Goal: Find specific page/section: Find specific page/section

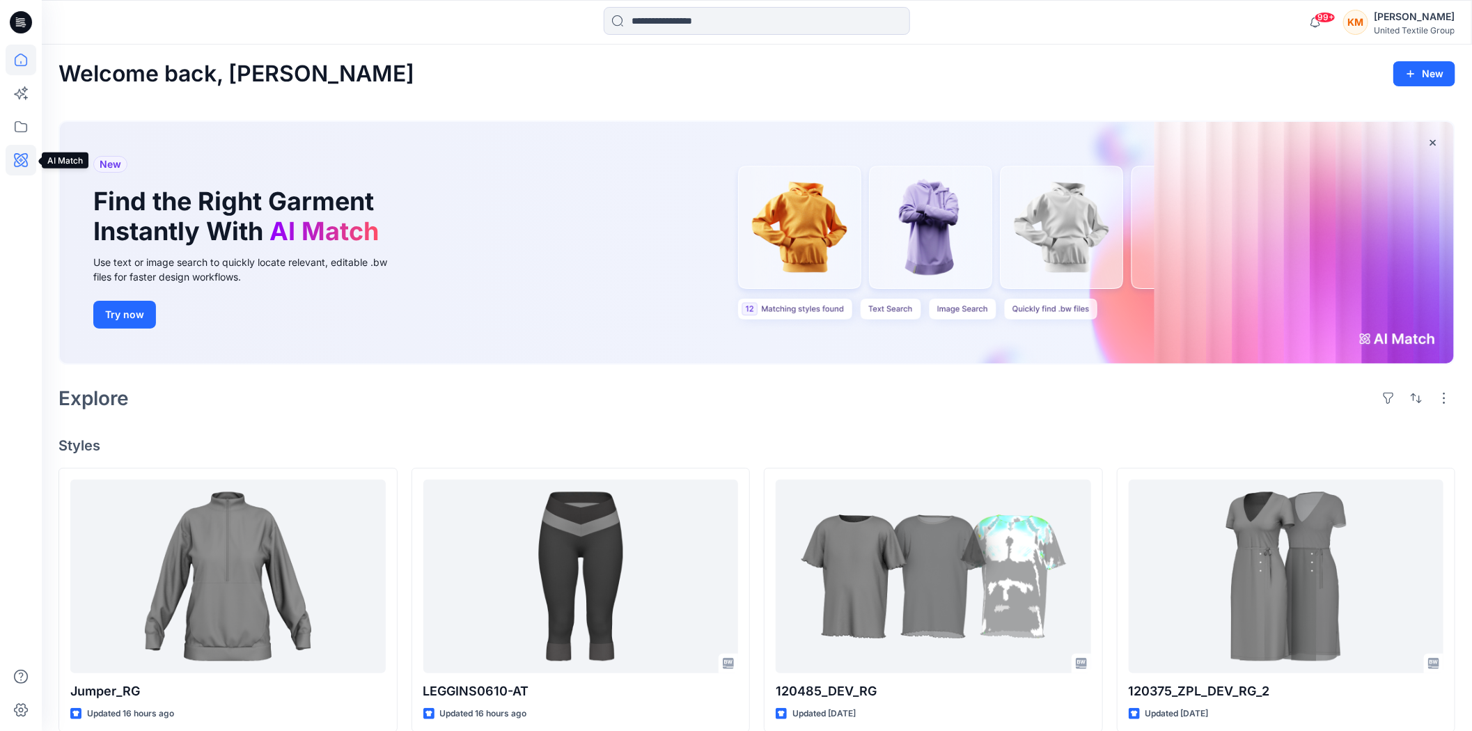
click at [19, 155] on icon at bounding box center [21, 160] width 31 height 31
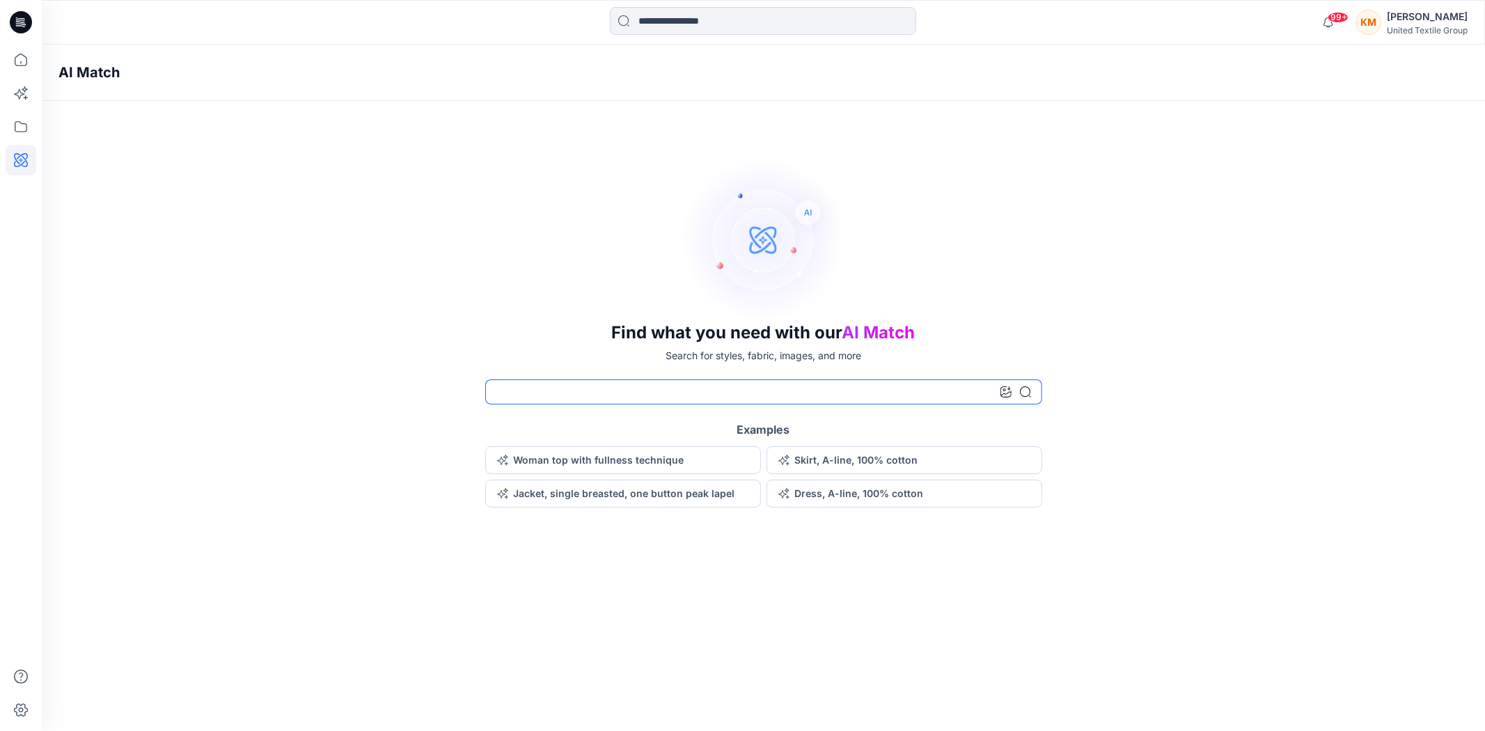
click at [556, 395] on input at bounding box center [763, 391] width 557 height 25
type input "**********"
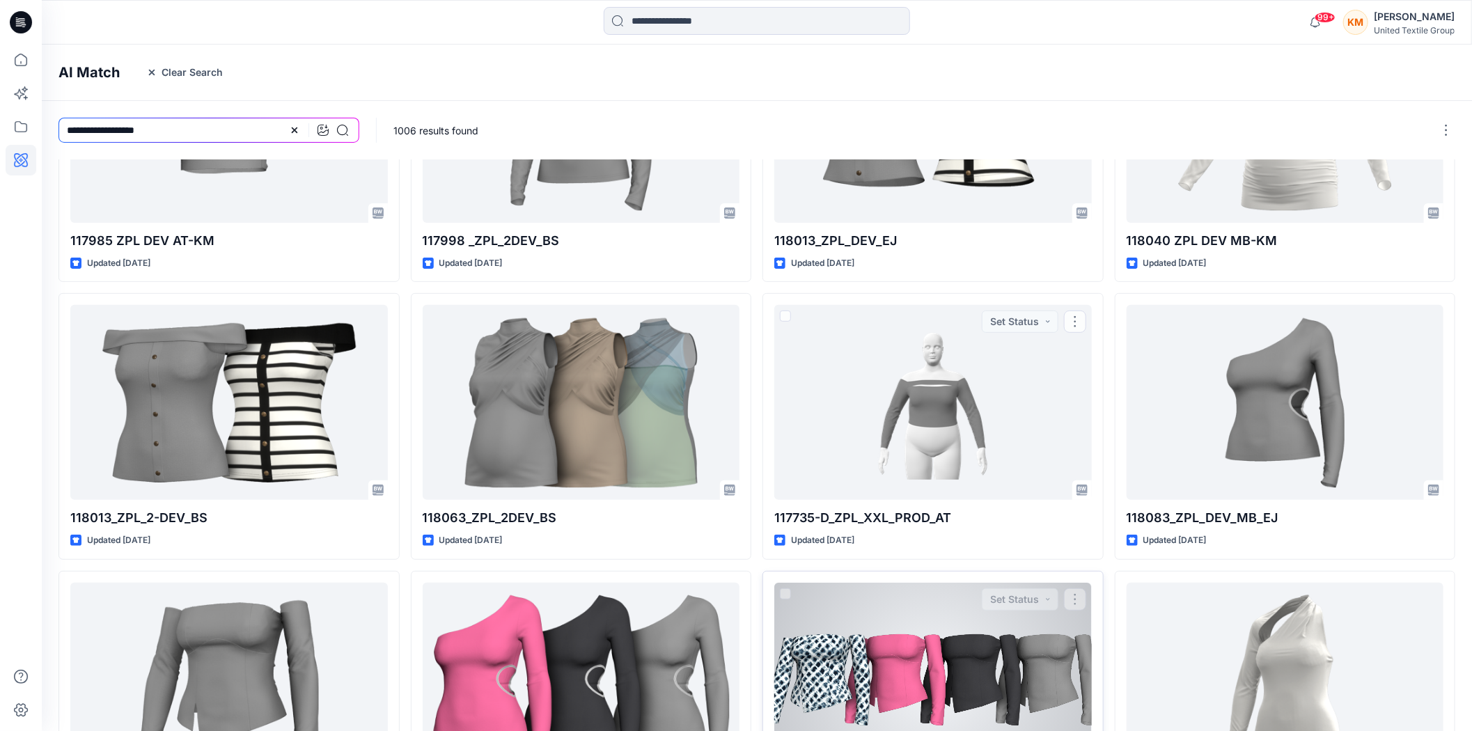
scroll to position [305, 0]
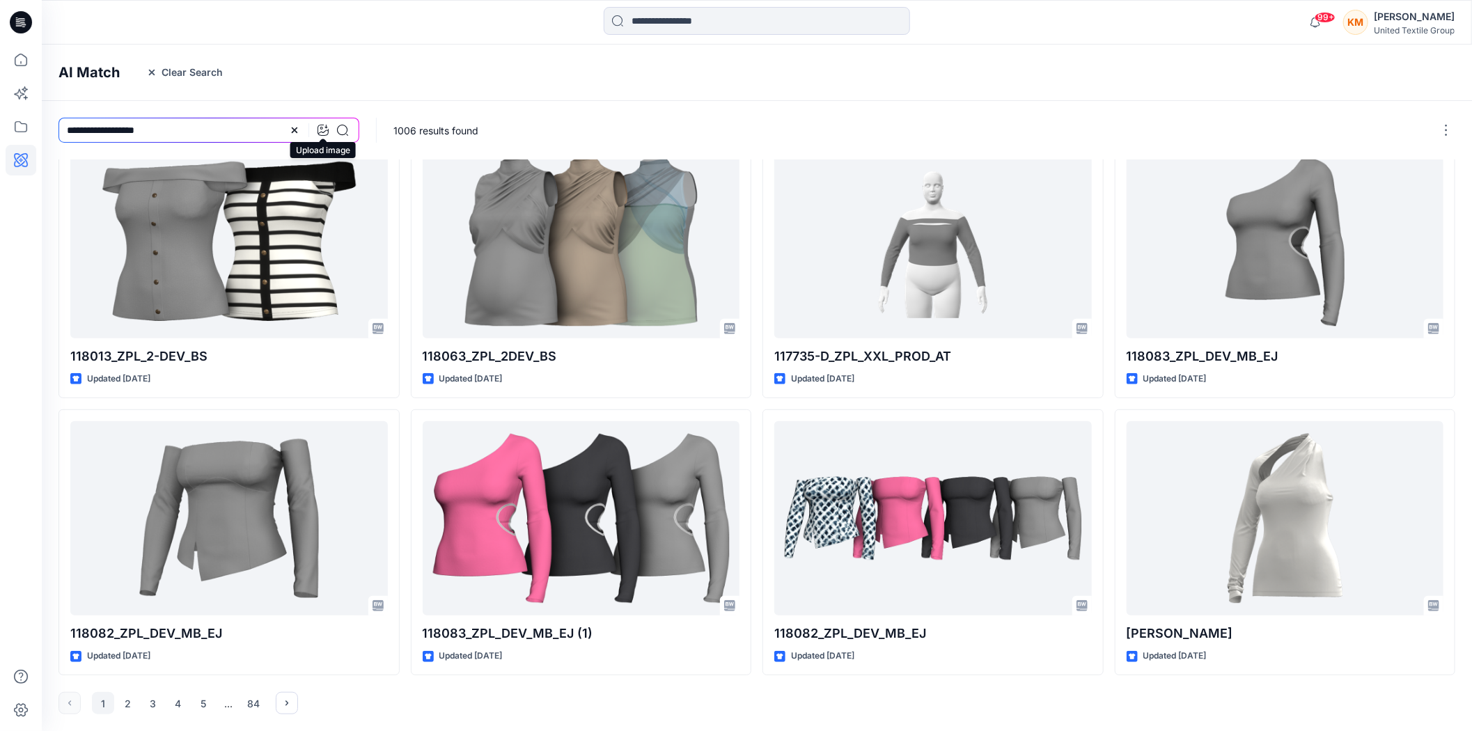
click at [327, 127] on icon at bounding box center [323, 130] width 11 height 11
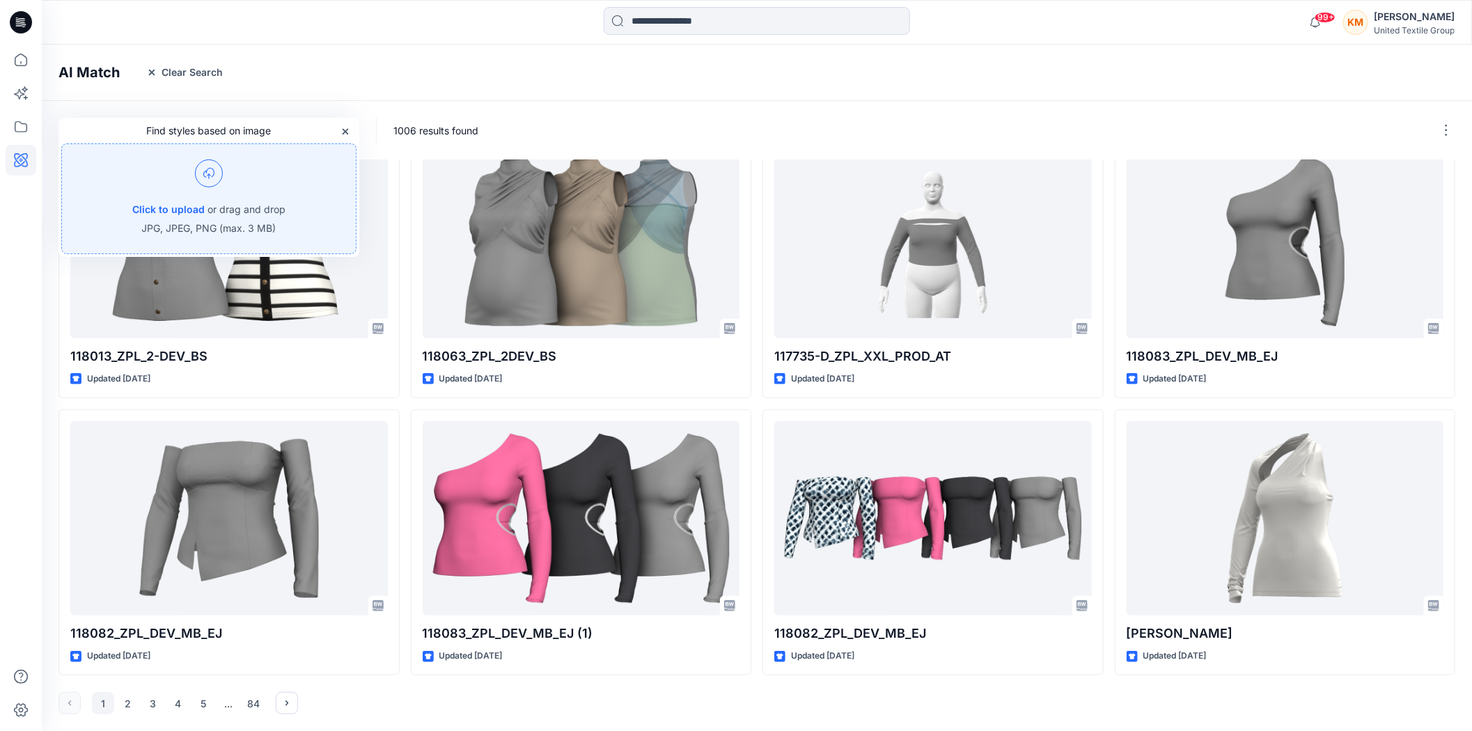
click at [211, 170] on img at bounding box center [209, 173] width 28 height 28
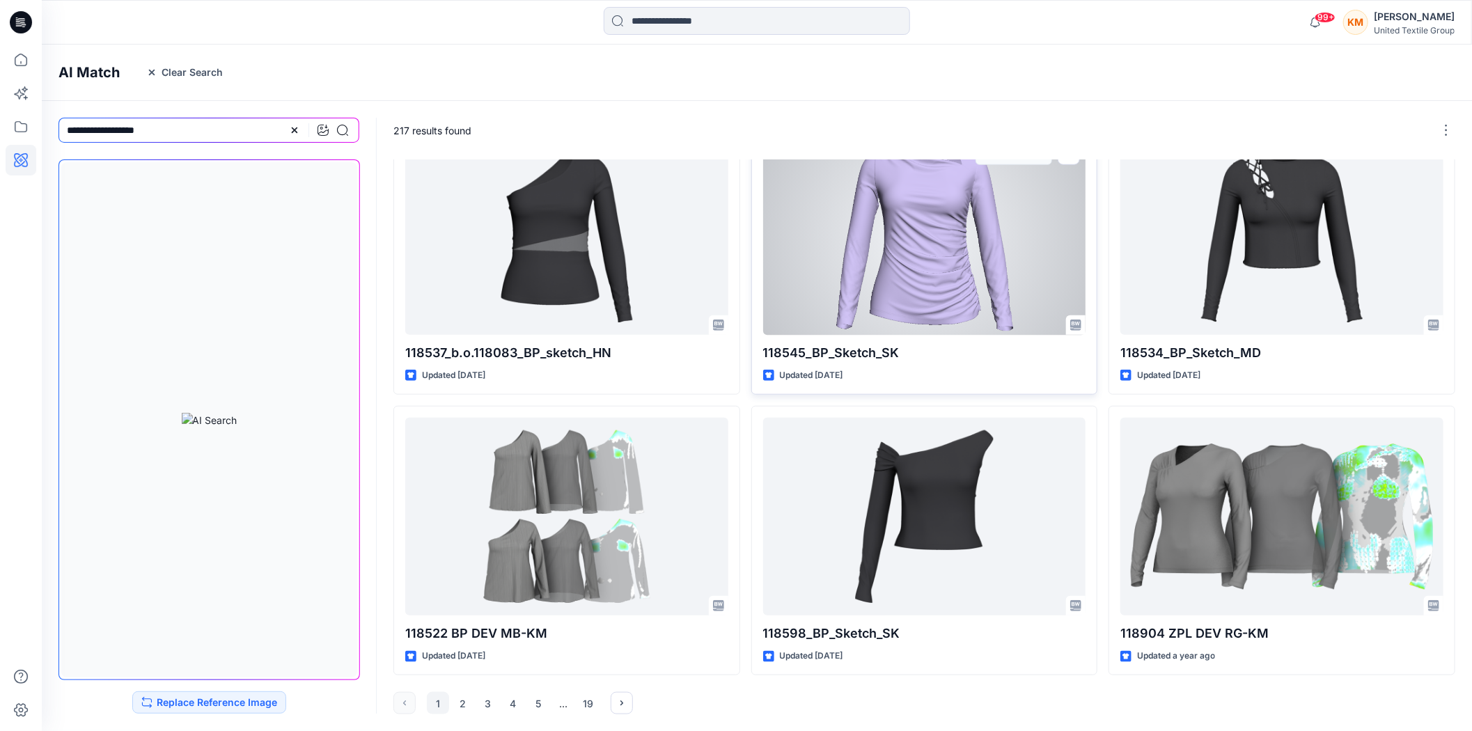
scroll to position [210, 0]
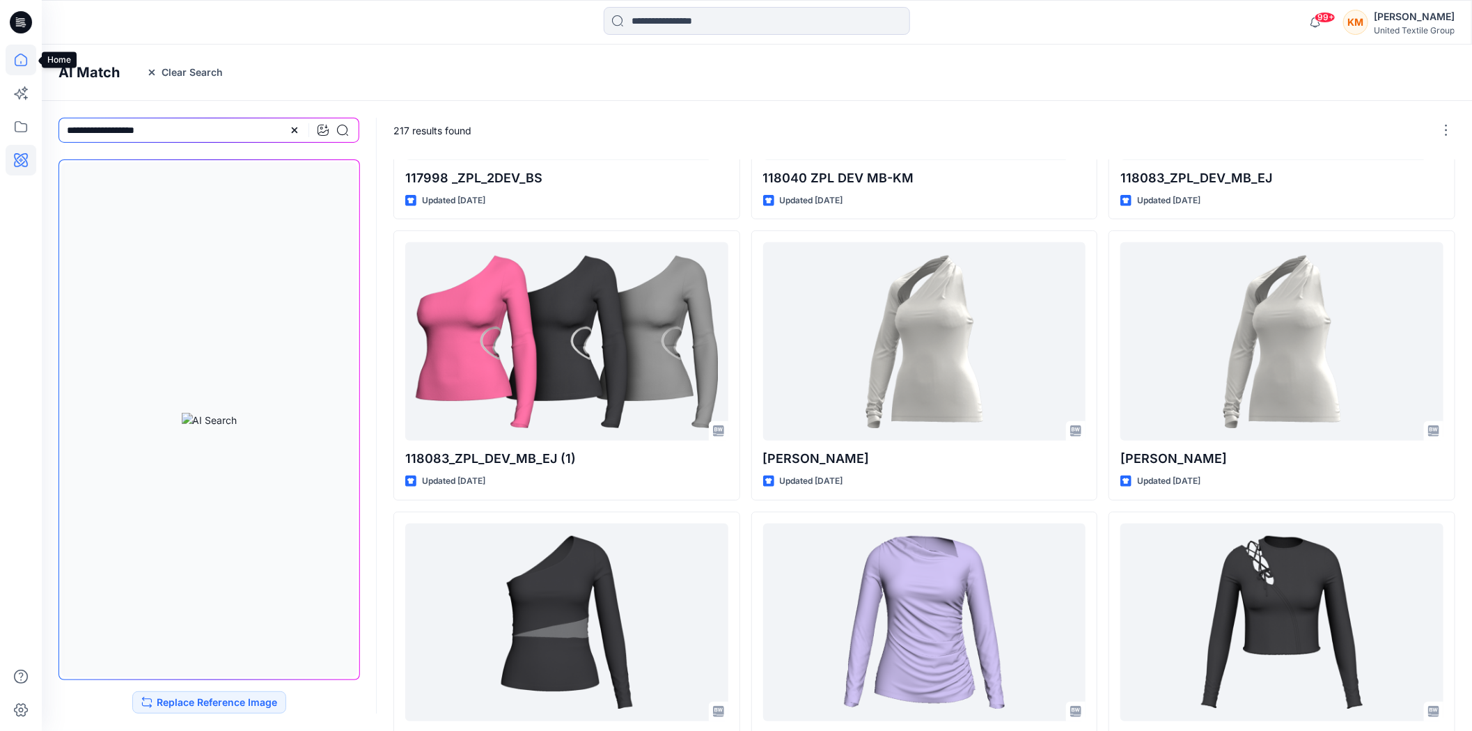
click at [22, 58] on icon at bounding box center [21, 60] width 31 height 31
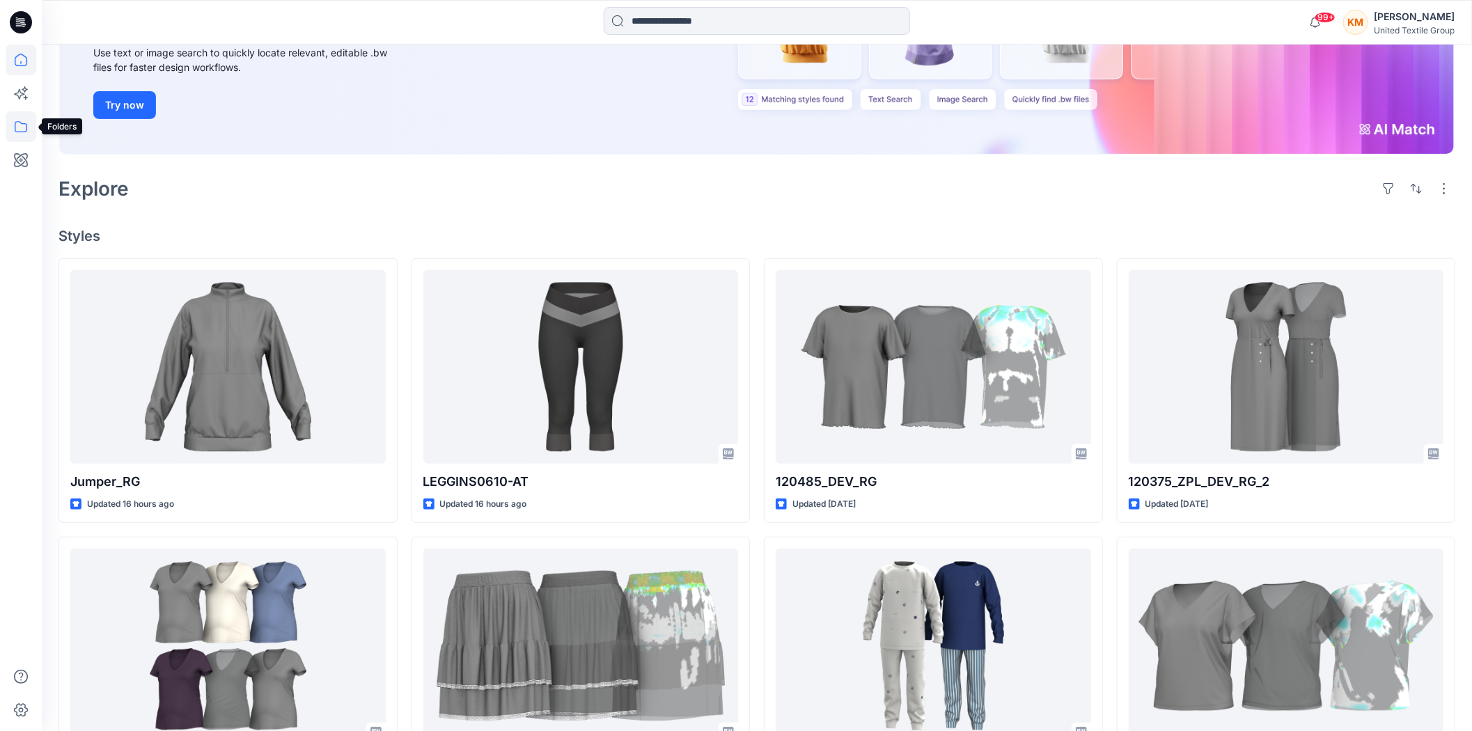
click at [22, 127] on icon at bounding box center [21, 126] width 31 height 31
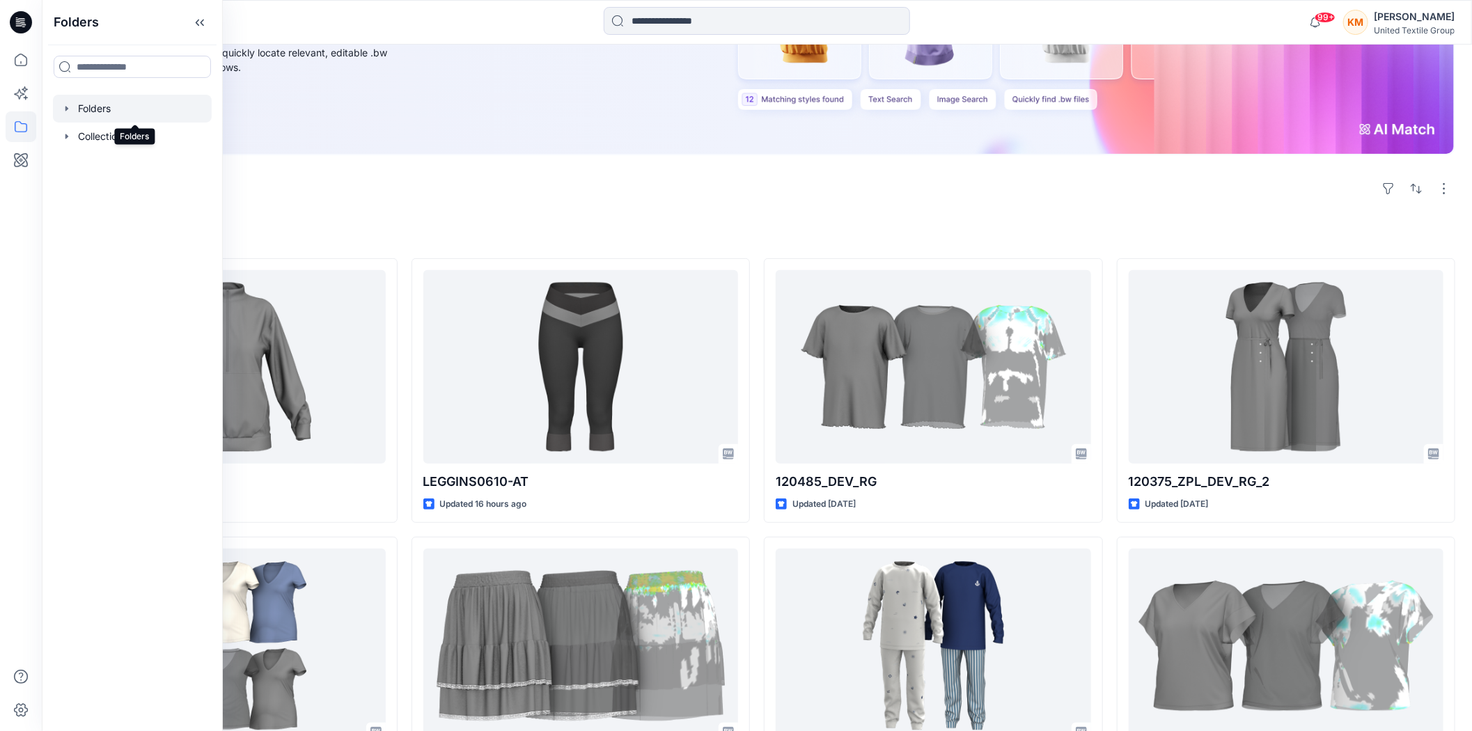
click at [79, 110] on div at bounding box center [132, 109] width 159 height 28
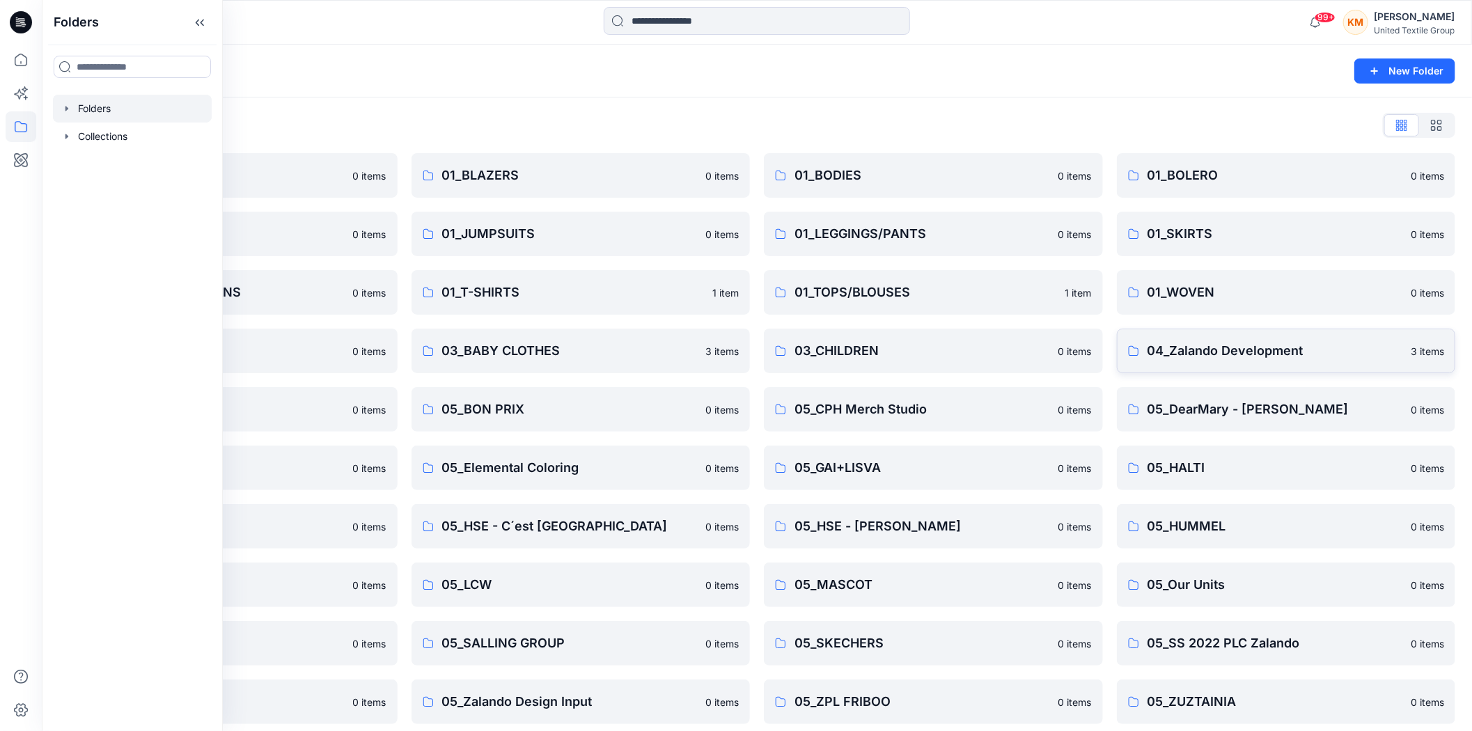
click at [1196, 349] on p "04_Zalando Development" at bounding box center [1276, 350] width 256 height 19
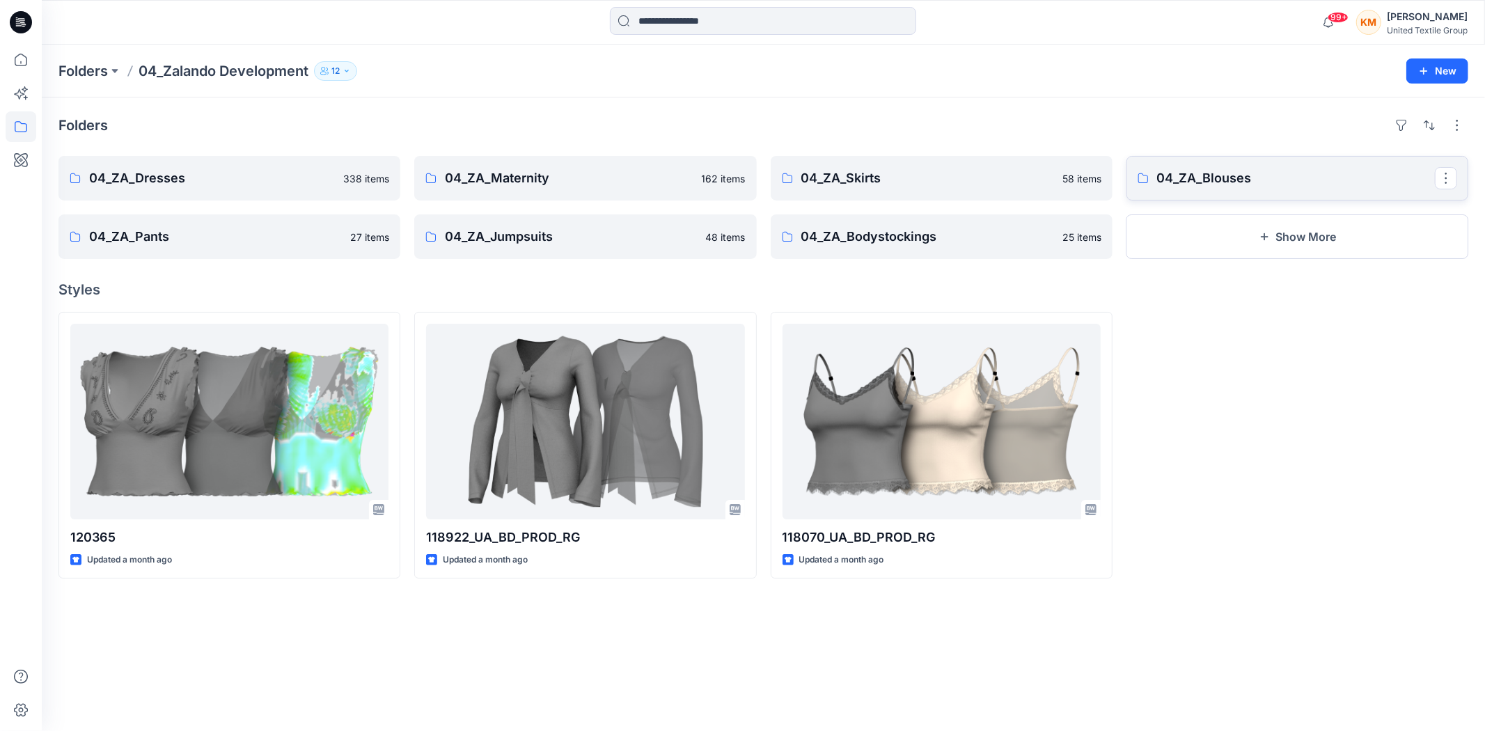
click at [1243, 177] on p "04_ZA_Blouses" at bounding box center [1296, 178] width 278 height 19
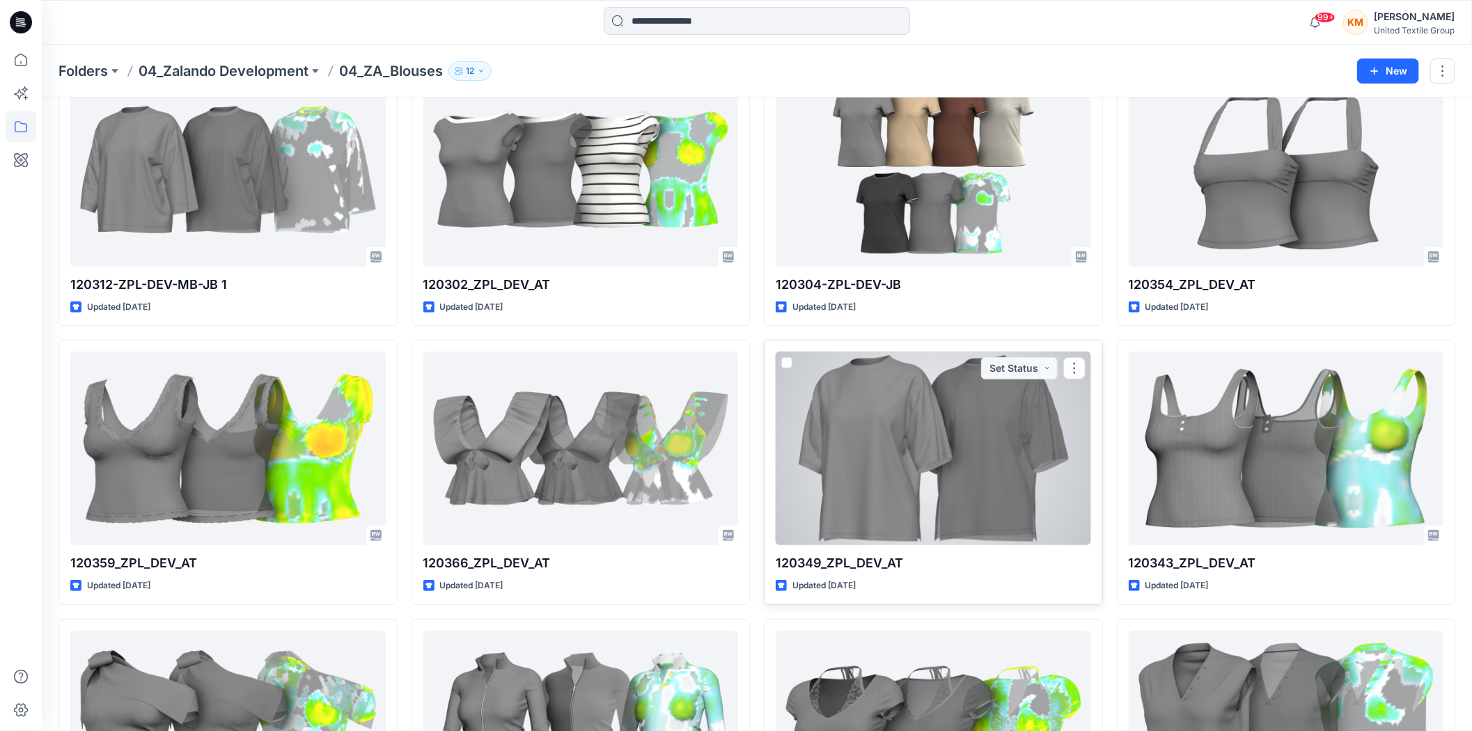
scroll to position [3444, 0]
